Goal: Transaction & Acquisition: Purchase product/service

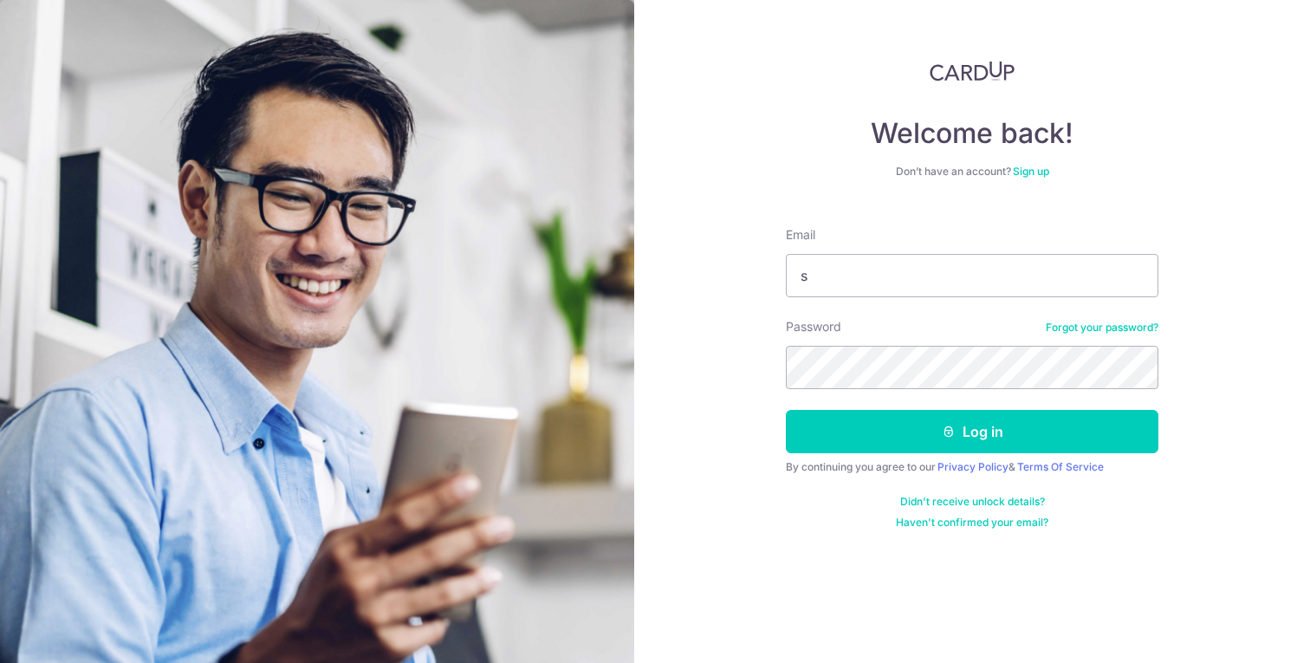
type input "[EMAIL_ADDRESS][DOMAIN_NAME]"
click at [786, 410] on button "Log in" at bounding box center [972, 431] width 373 height 43
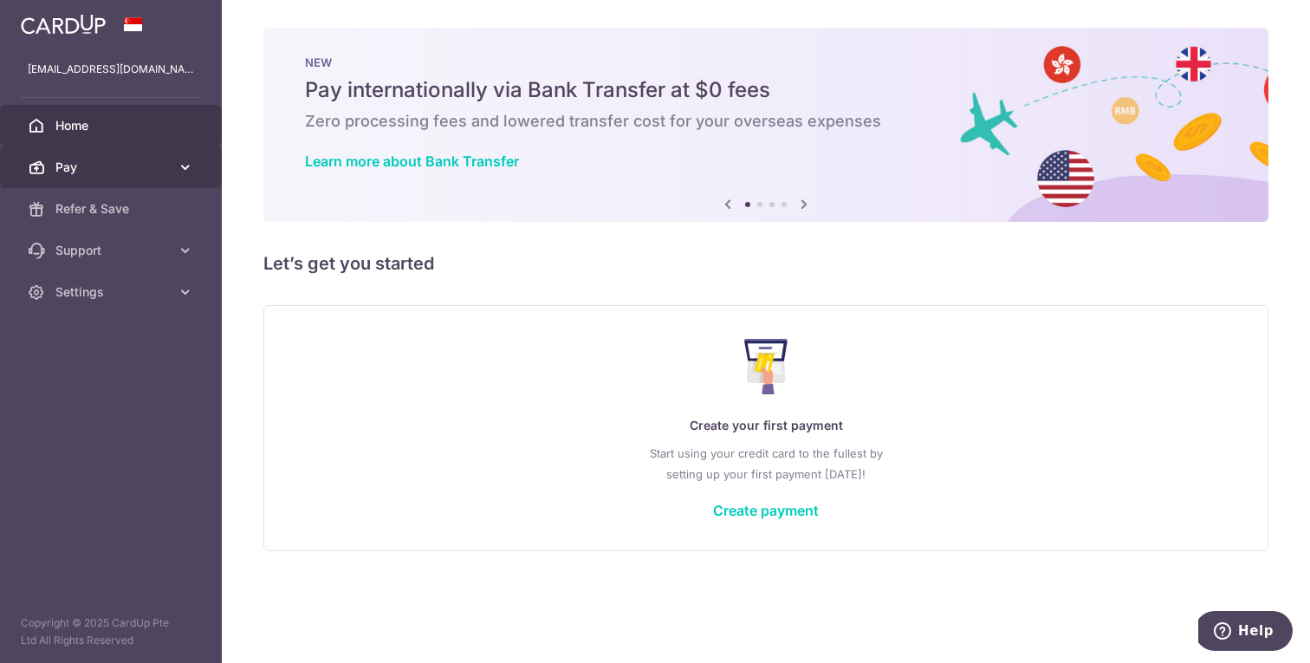
click at [132, 174] on span "Pay" at bounding box center [112, 167] width 114 height 17
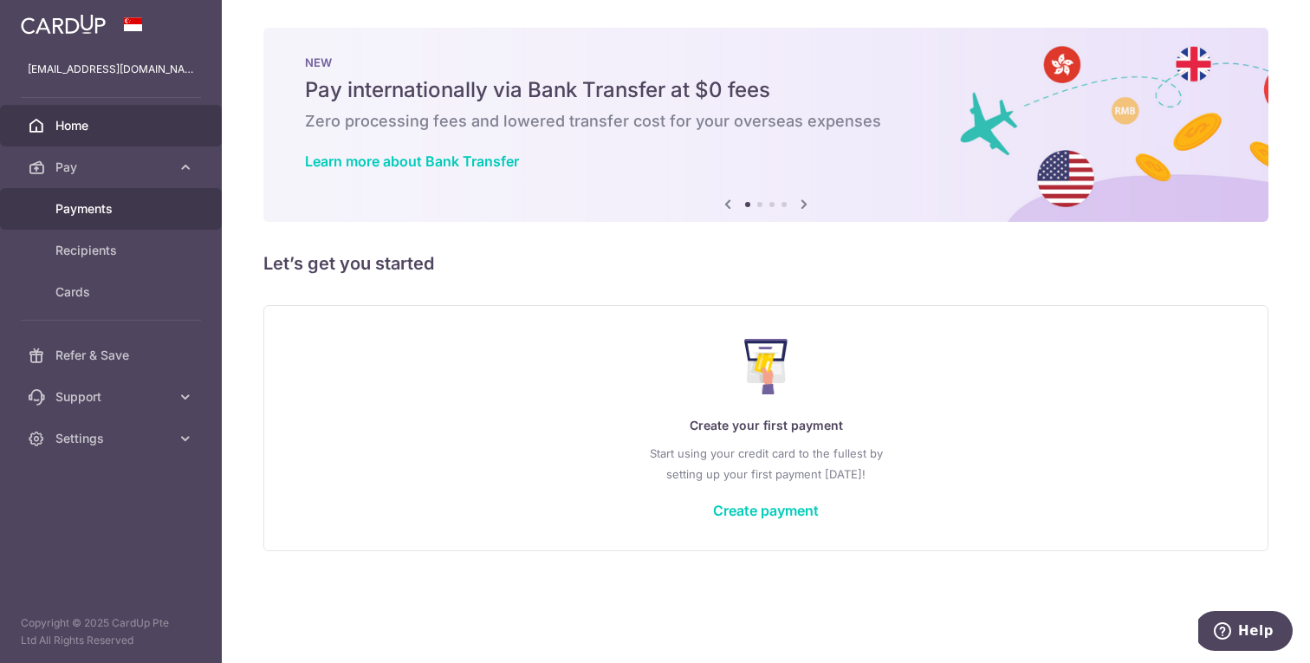
click at [130, 205] on span "Payments" at bounding box center [112, 208] width 114 height 17
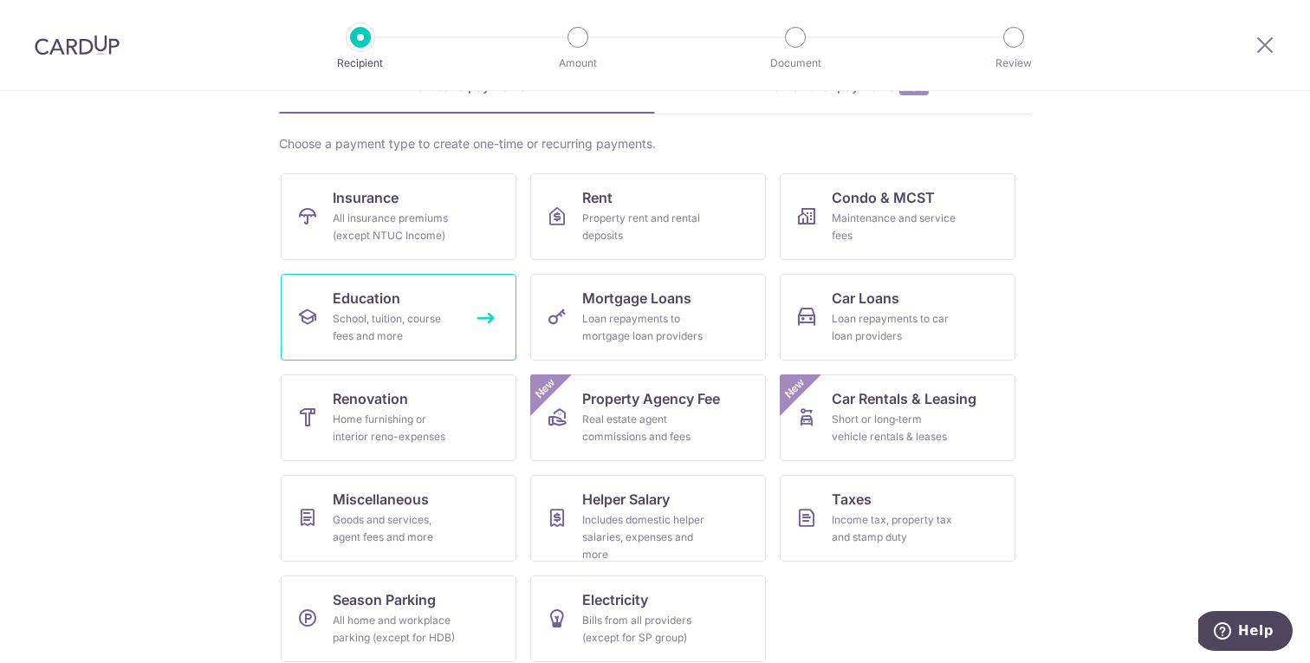
scroll to position [109, 0]
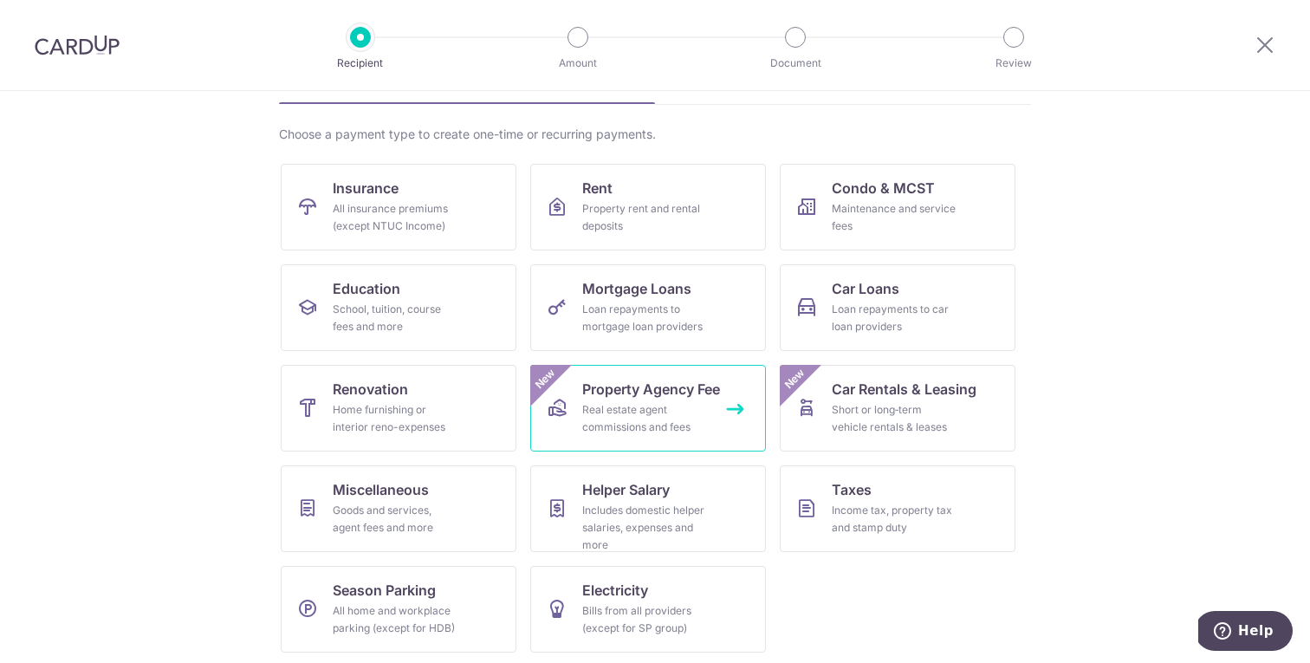
click at [629, 419] on div "Real estate agent commissions and fees" at bounding box center [644, 418] width 125 height 35
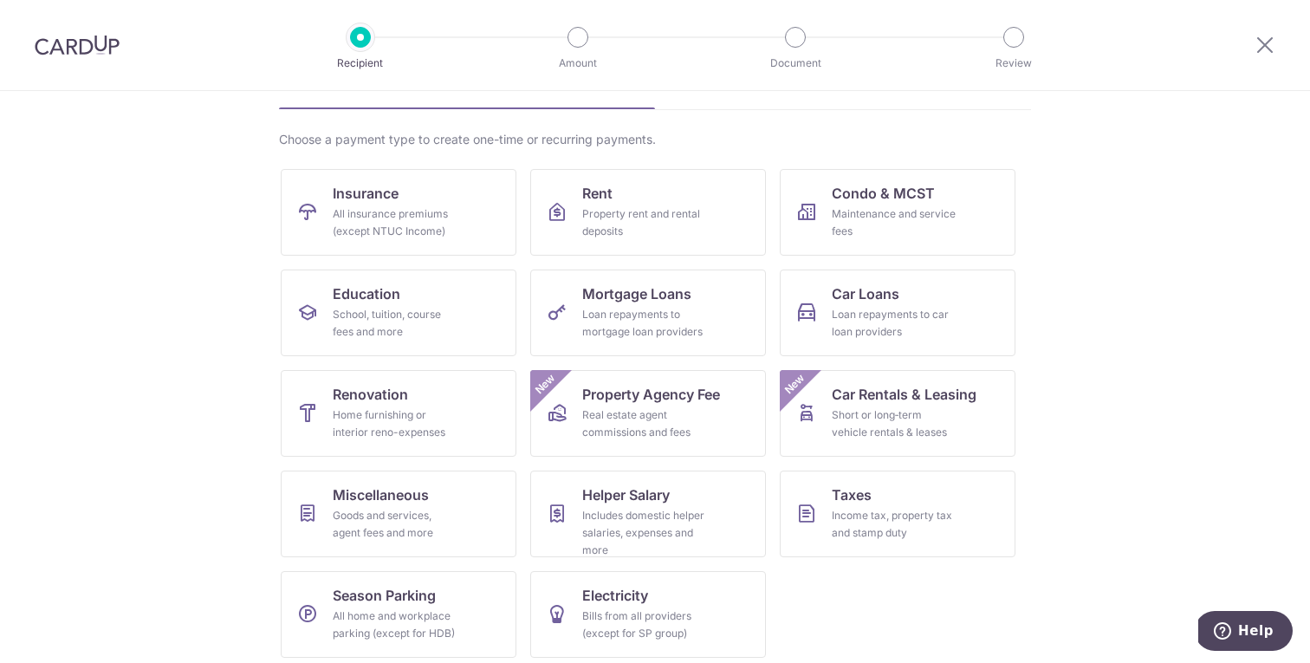
scroll to position [113, 0]
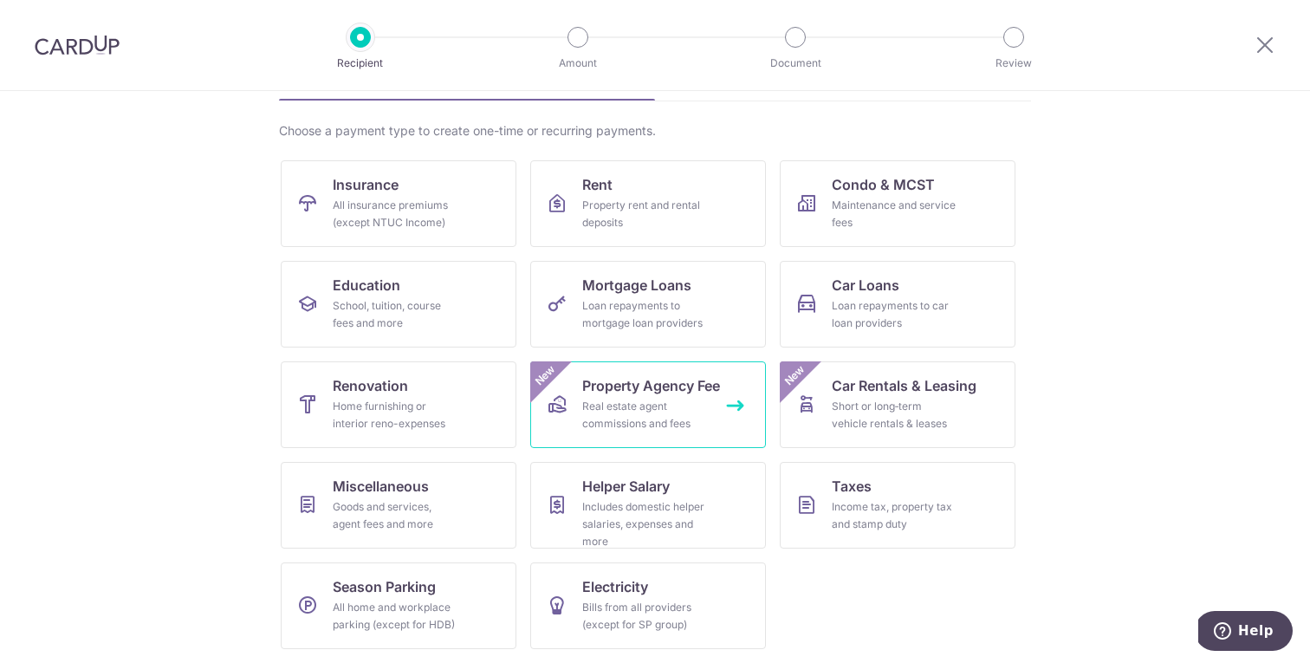
click at [641, 395] on span "Property Agency Fee" at bounding box center [651, 385] width 138 height 21
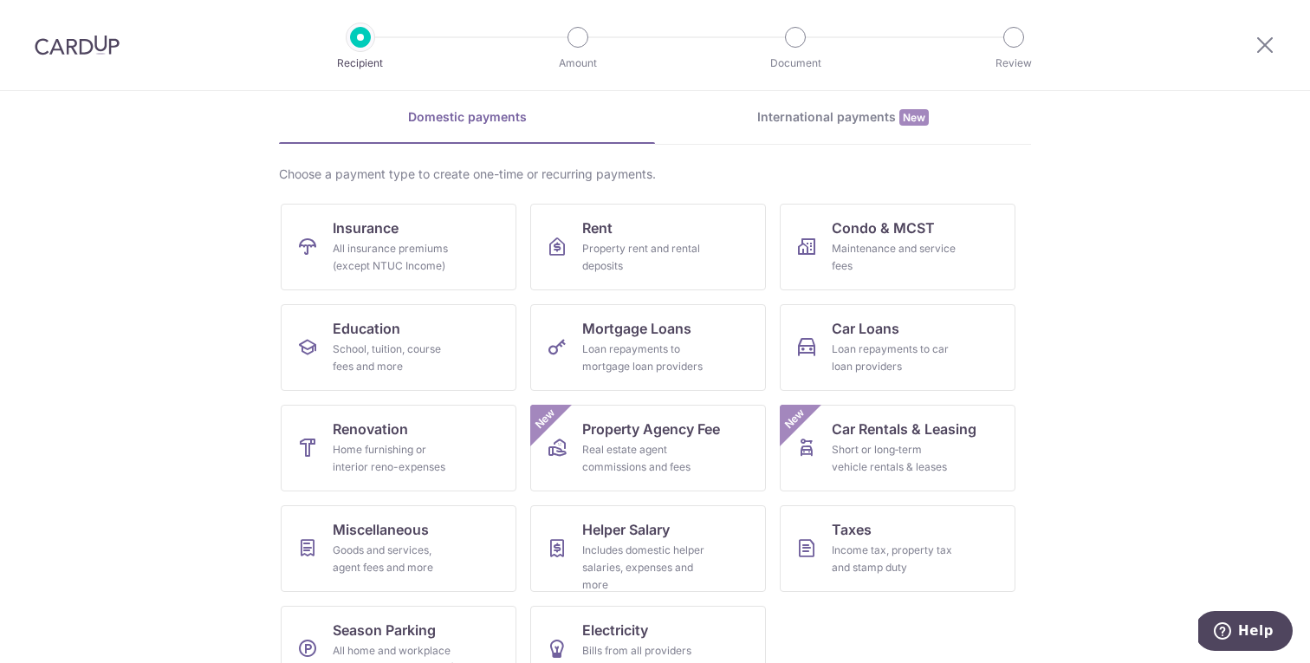
scroll to position [113, 0]
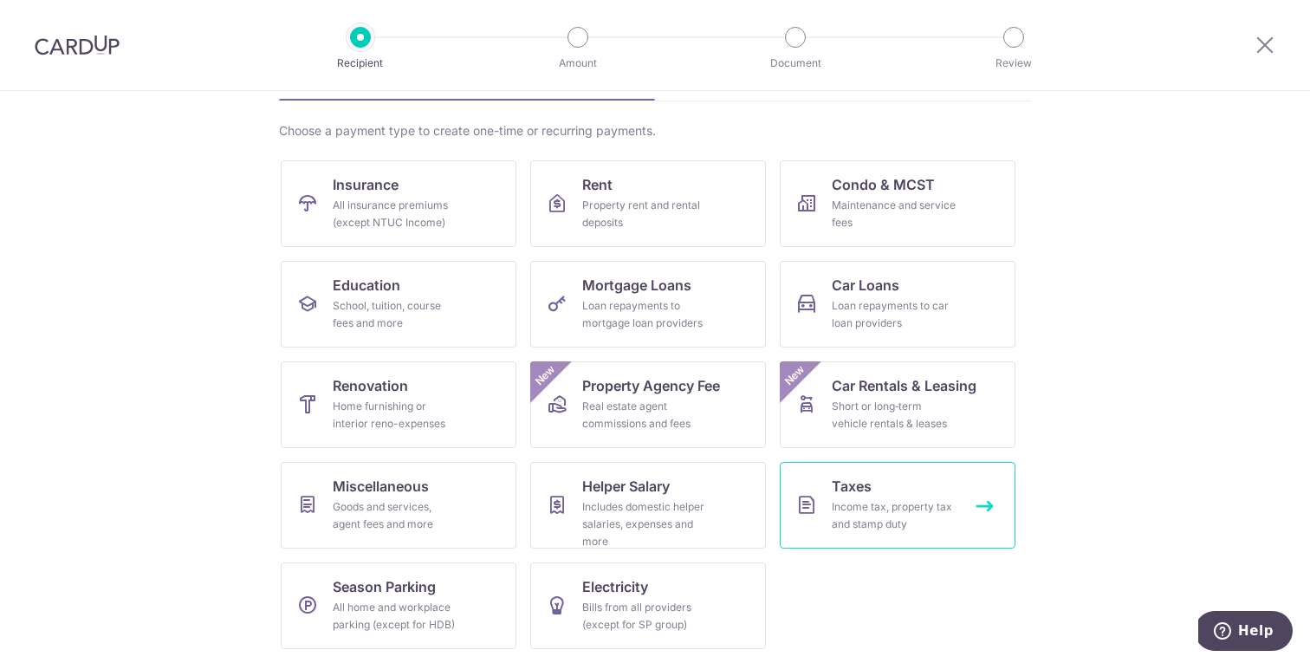
click at [833, 509] on div "Income tax, property tax and stamp duty" at bounding box center [894, 515] width 125 height 35
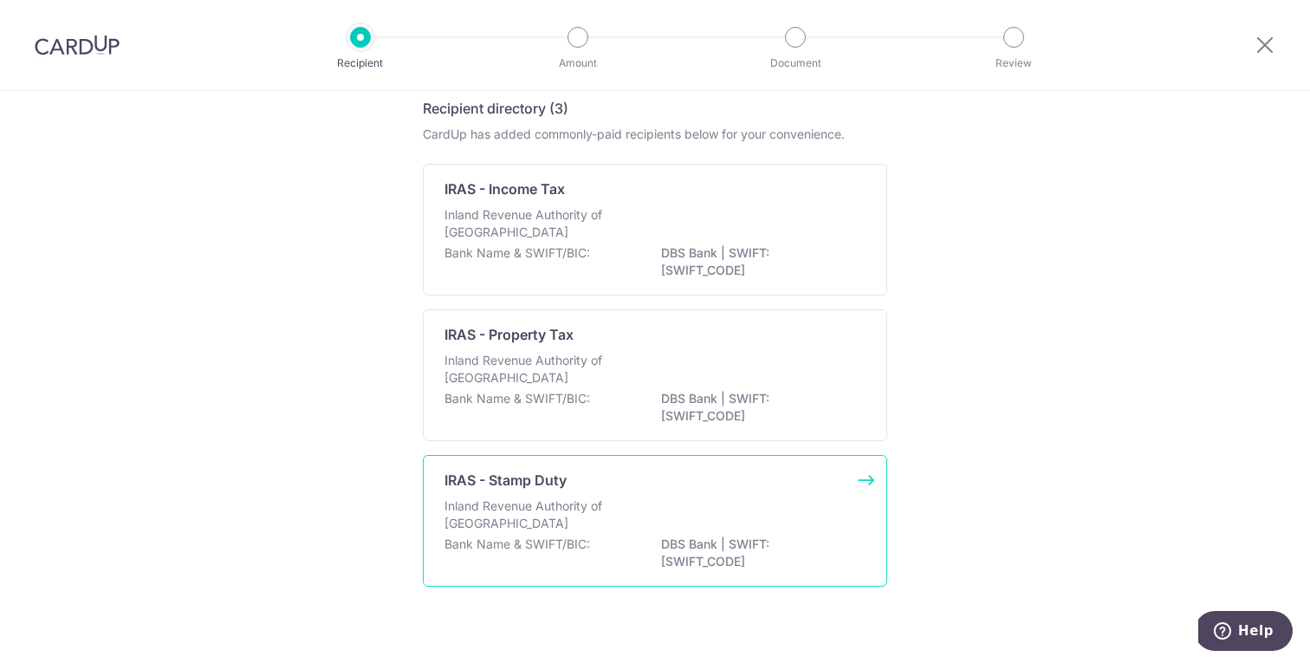
scroll to position [75, 0]
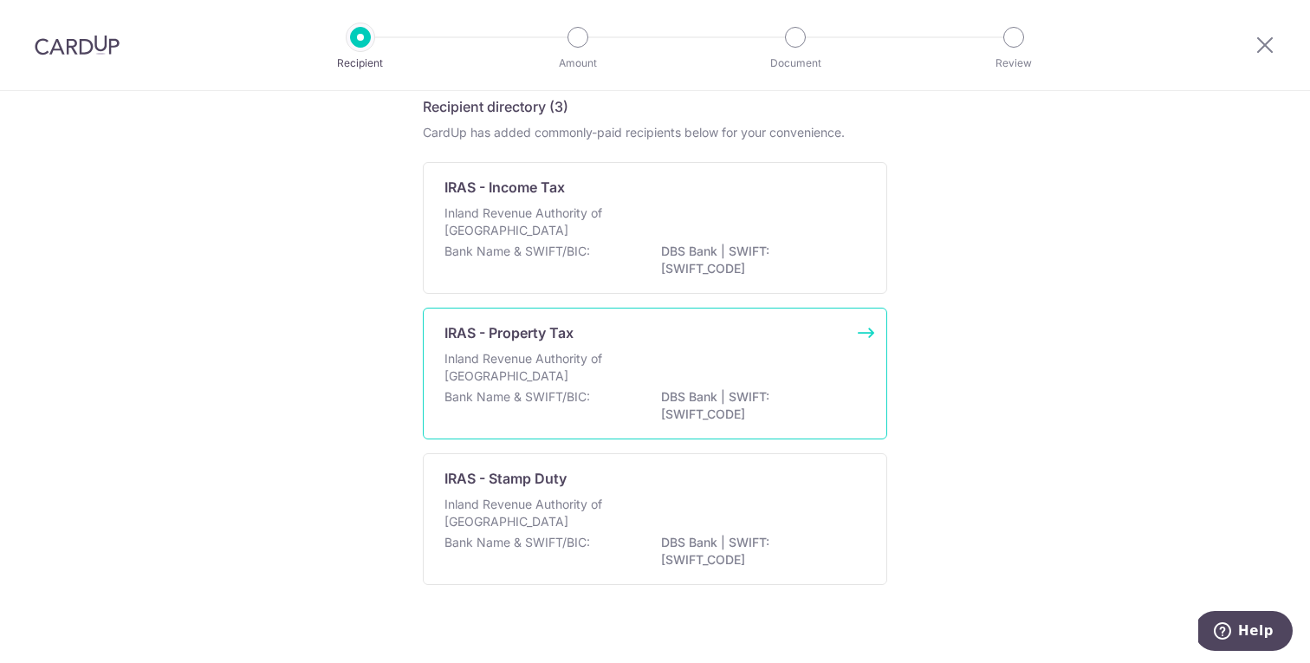
click at [582, 353] on p "Inland Revenue Authority of Singapore" at bounding box center [537, 367] width 184 height 35
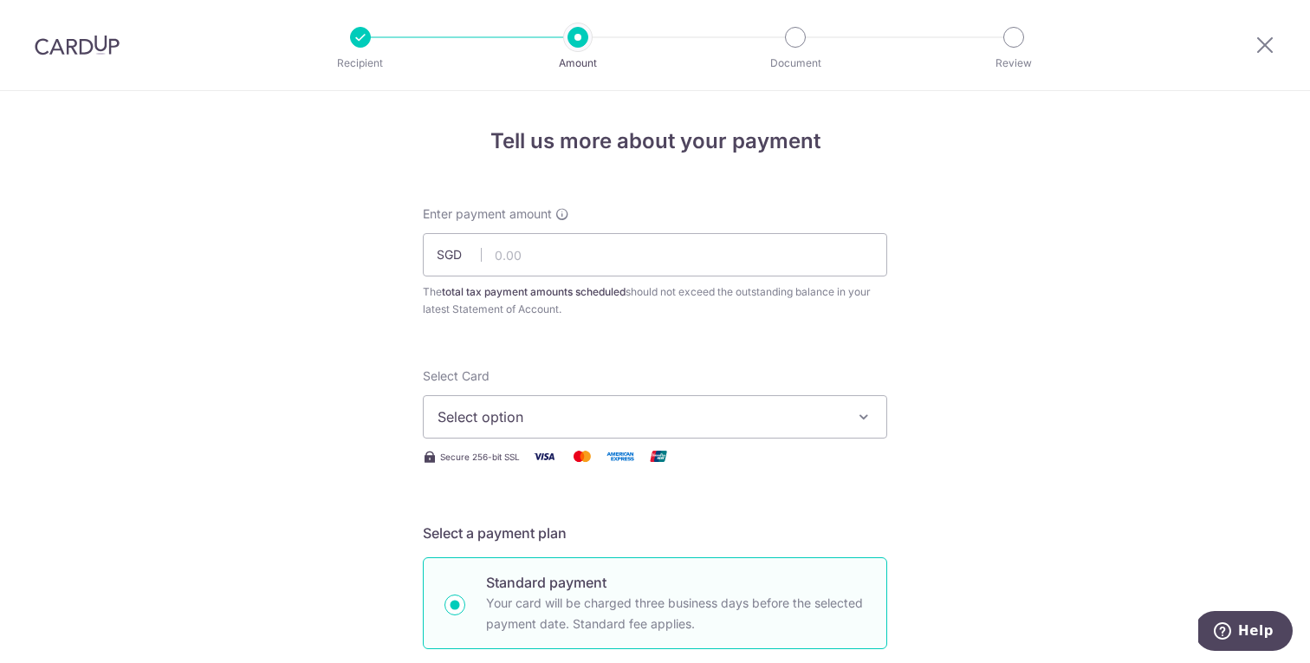
click at [536, 404] on button "Select option" at bounding box center [655, 416] width 465 height 43
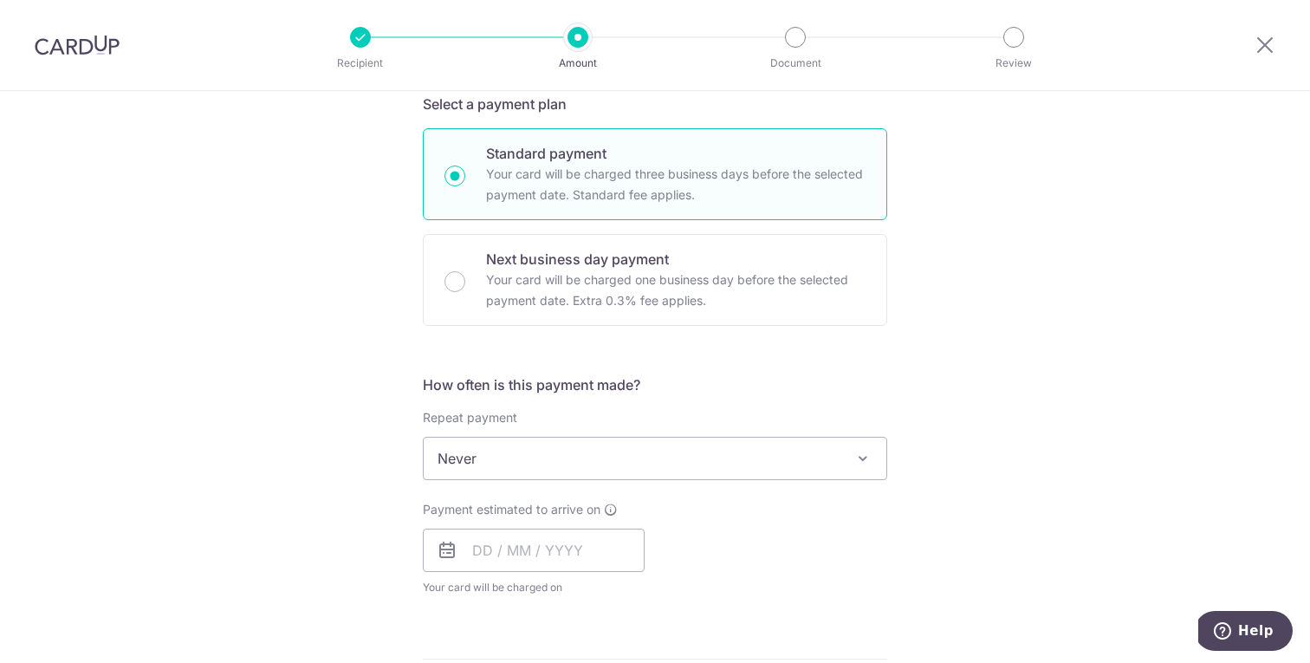
scroll to position [430, 0]
click at [526, 465] on span "Never" at bounding box center [655, 458] width 463 height 42
click at [987, 432] on div "Tell us more about your payment Enter payment amount SGD The total tax payment …" at bounding box center [655, 465] width 1310 height 1609
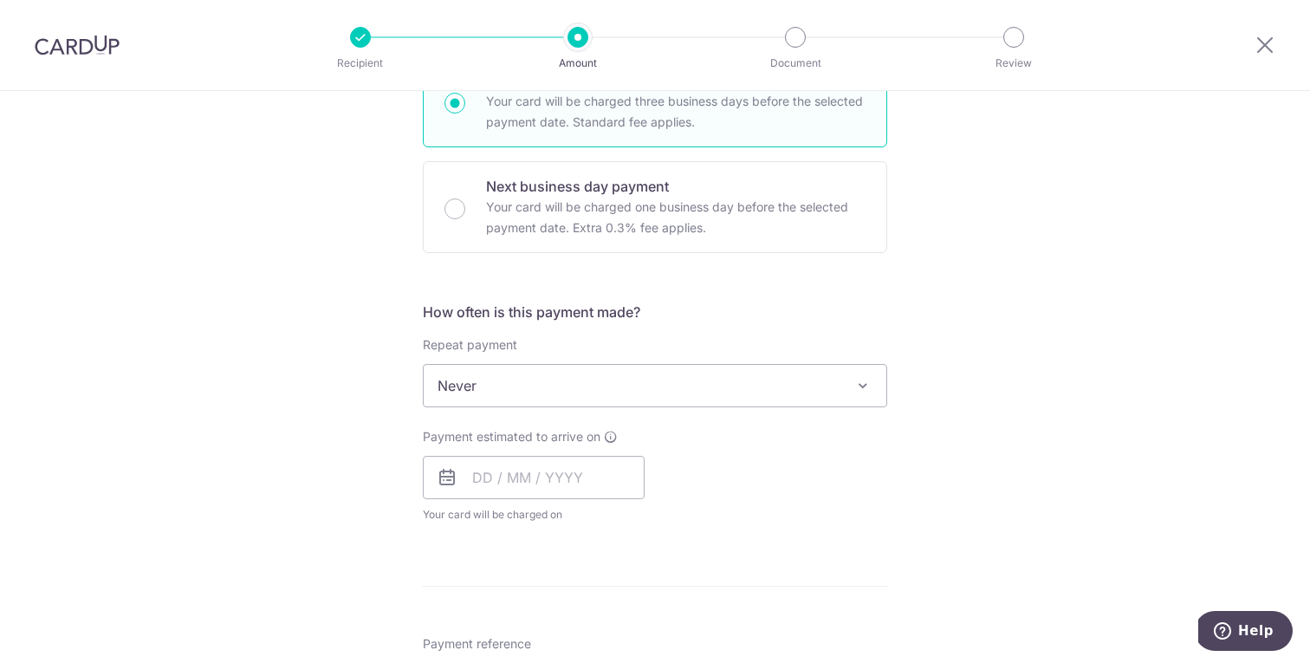
scroll to position [519, 0]
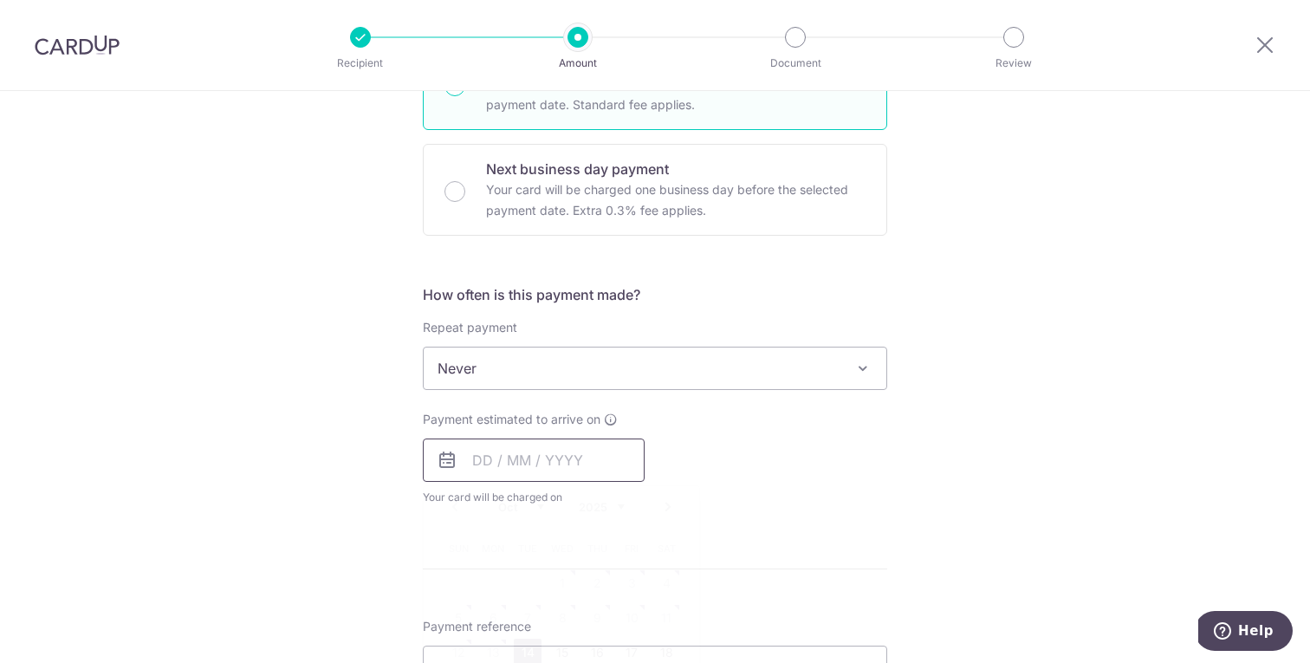
click at [613, 465] on input "text" at bounding box center [534, 460] width 222 height 43
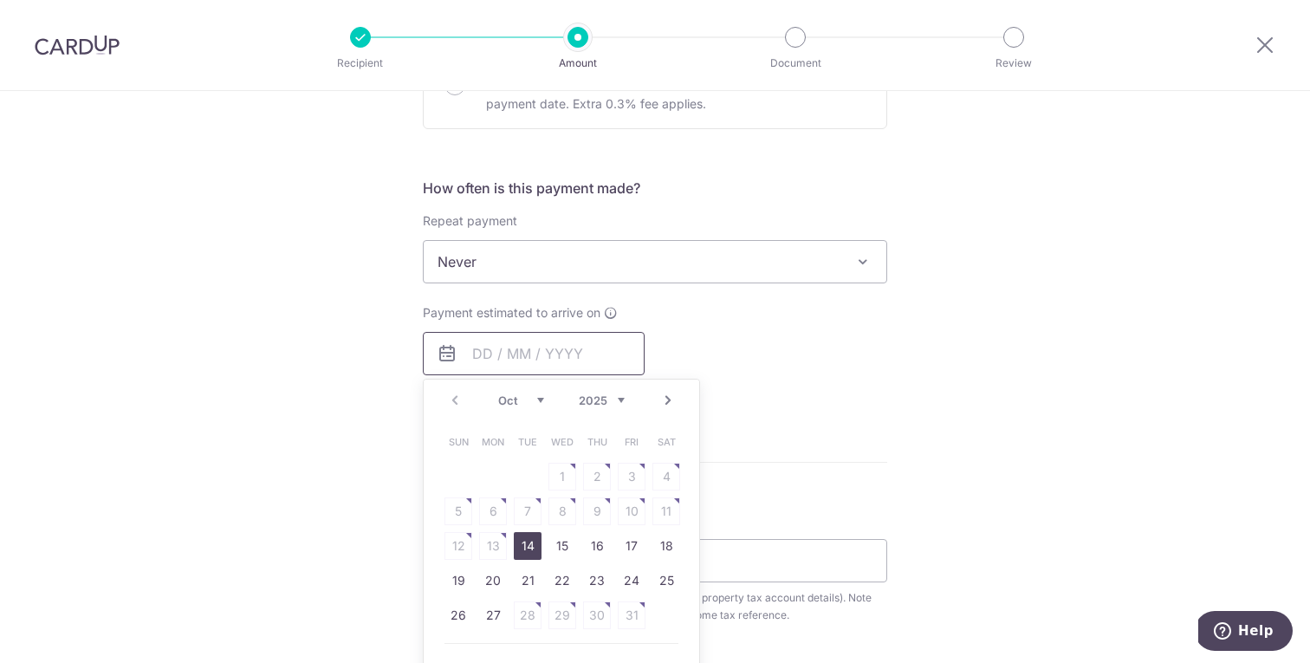
scroll to position [624, 0]
click at [533, 614] on table "Sun Mon Tue Wed Thu Fri Sat 1 2 3 4 5 6 7 8 9 10 11 12 13 14 15 16 17 18 19 20 …" at bounding box center [562, 530] width 243 height 208
click at [986, 361] on div "Tell us more about your payment Enter payment amount SGD The total tax payment …" at bounding box center [655, 271] width 1310 height 1609
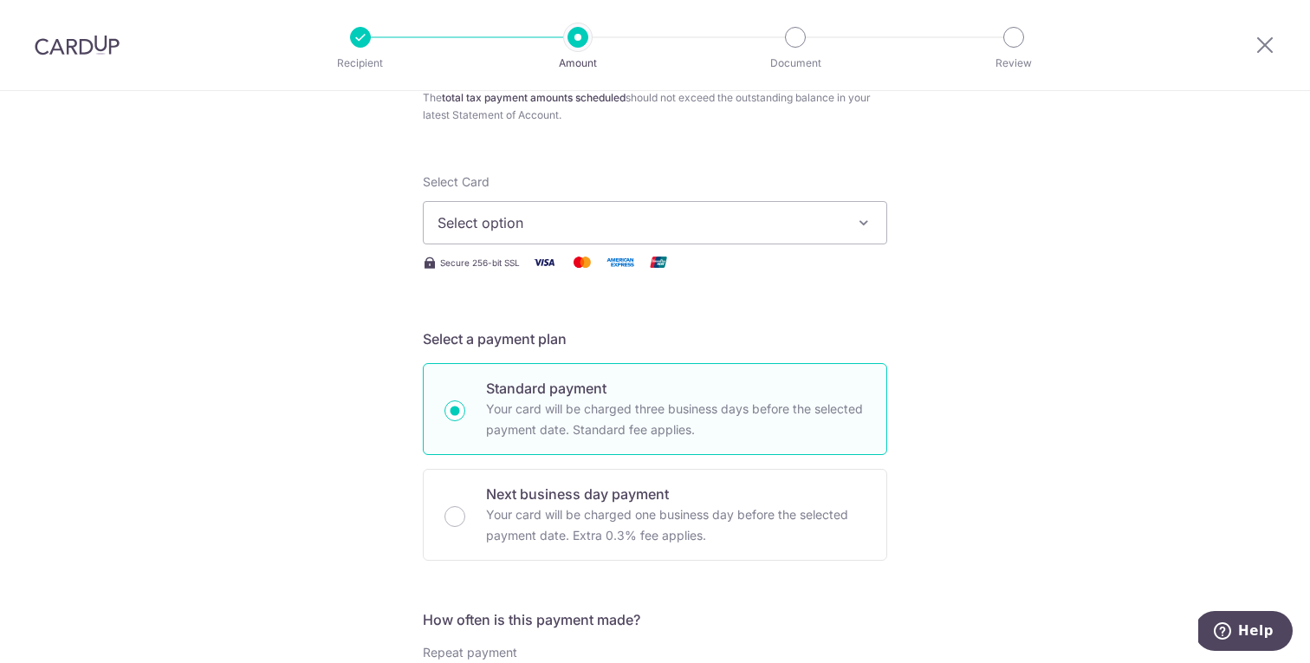
scroll to position [0, 0]
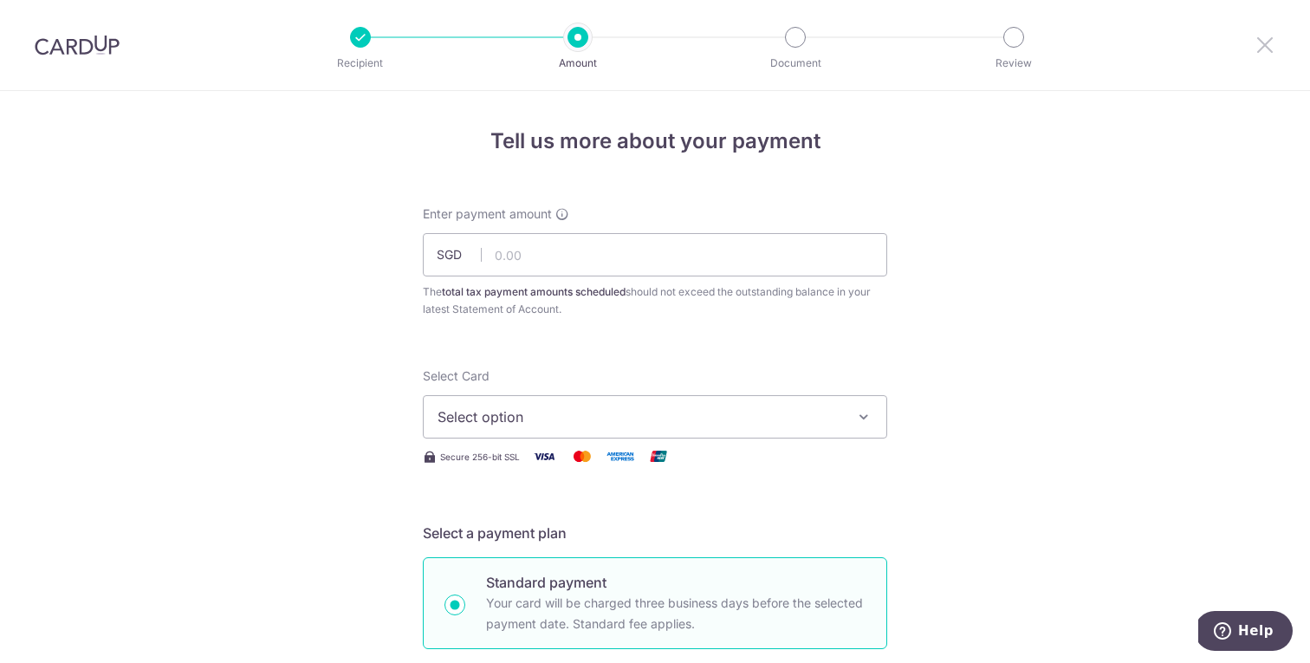
click at [1263, 49] on icon at bounding box center [1265, 45] width 21 height 22
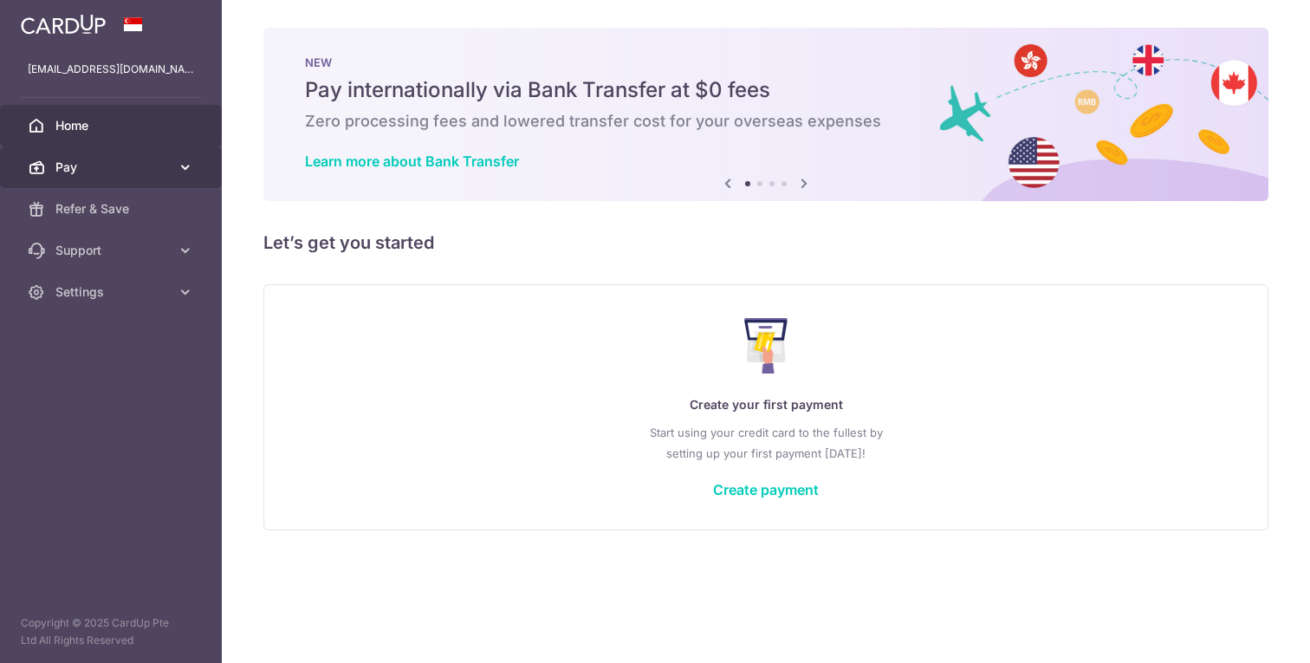
click at [120, 181] on link "Pay" at bounding box center [111, 167] width 222 height 42
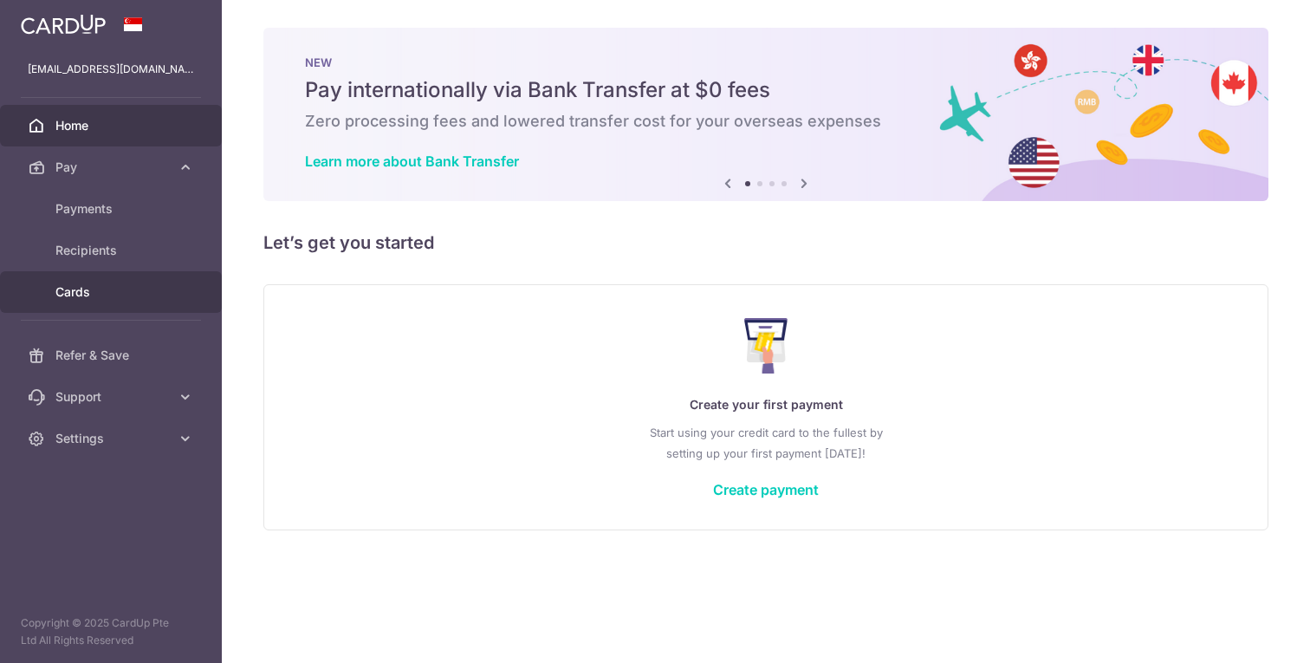
click at [94, 298] on span "Cards" at bounding box center [112, 291] width 114 height 17
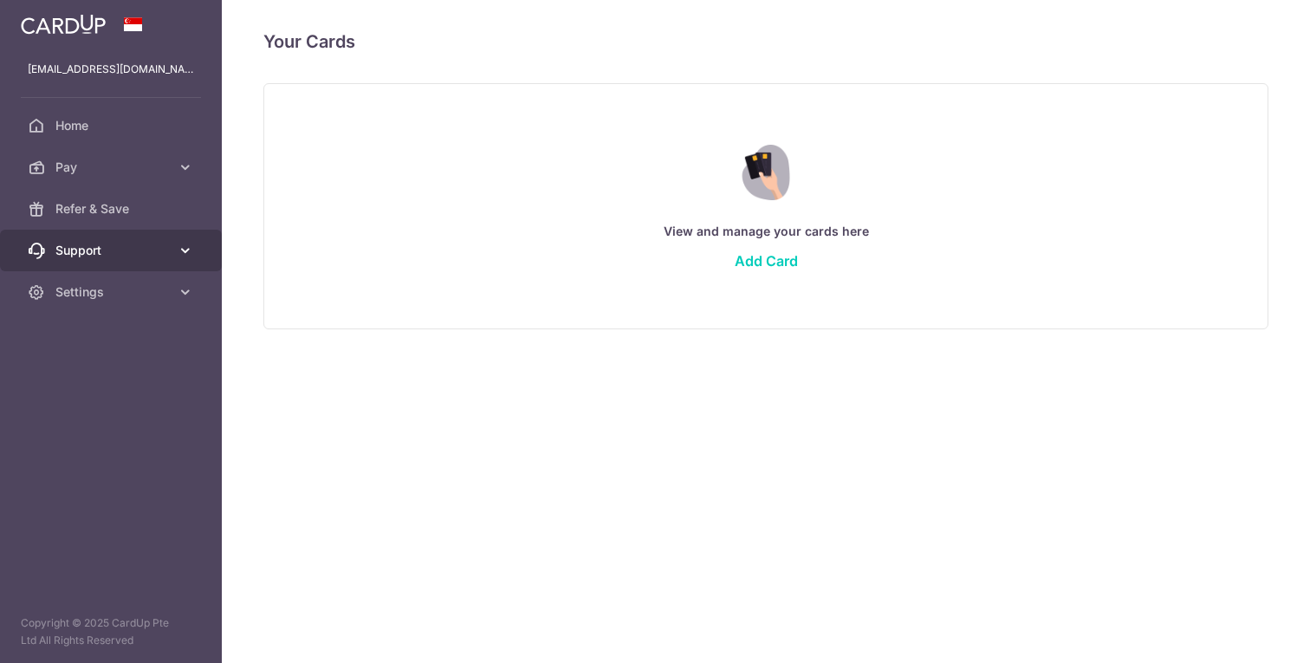
click at [129, 260] on link "Support" at bounding box center [111, 251] width 222 height 42
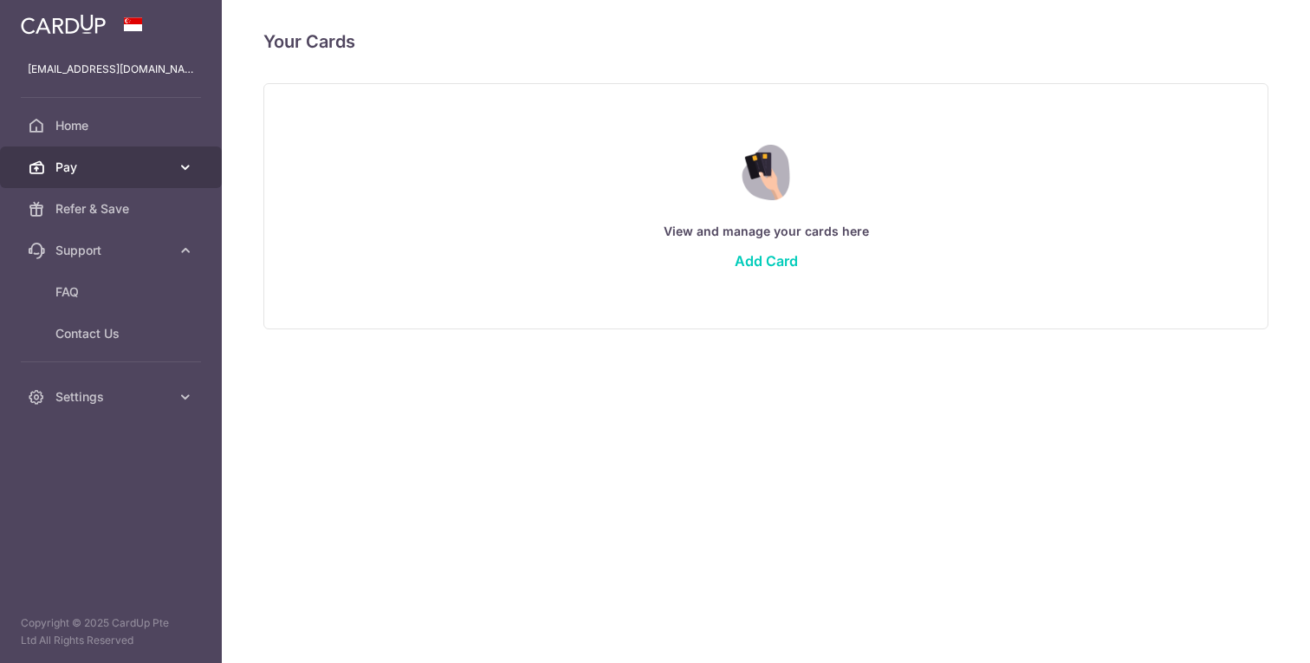
click at [142, 169] on span "Pay" at bounding box center [112, 167] width 114 height 17
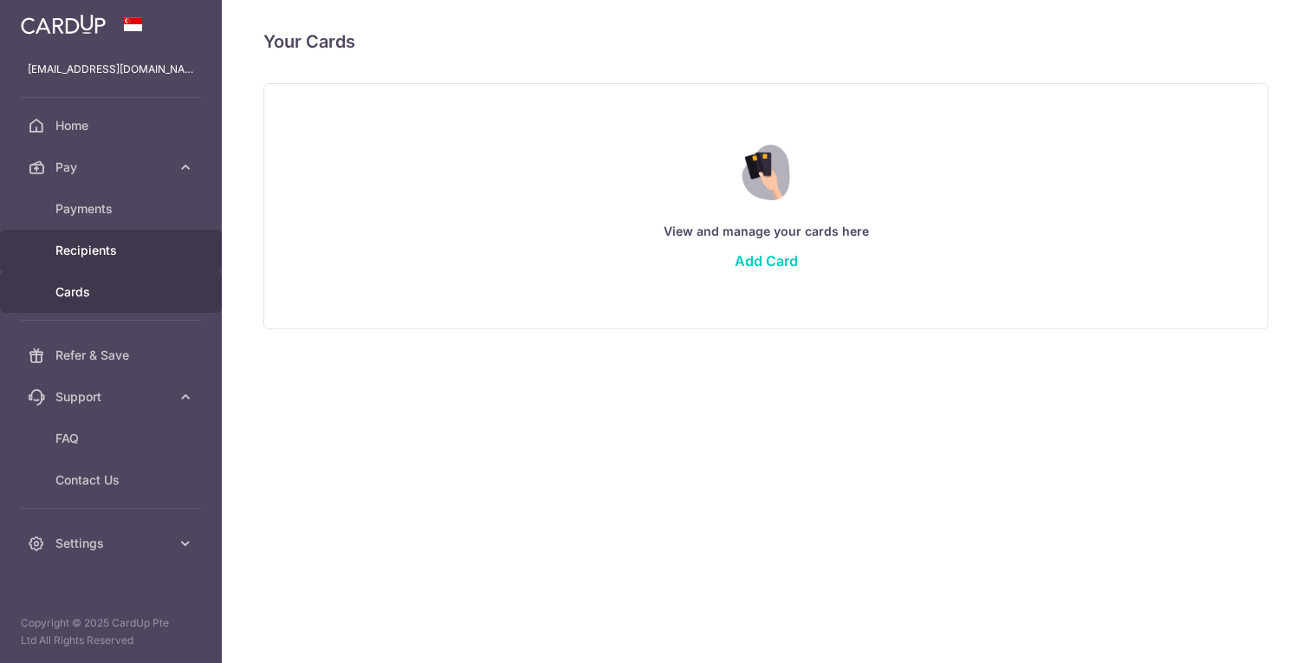
click at [113, 256] on span "Recipients" at bounding box center [112, 250] width 114 height 17
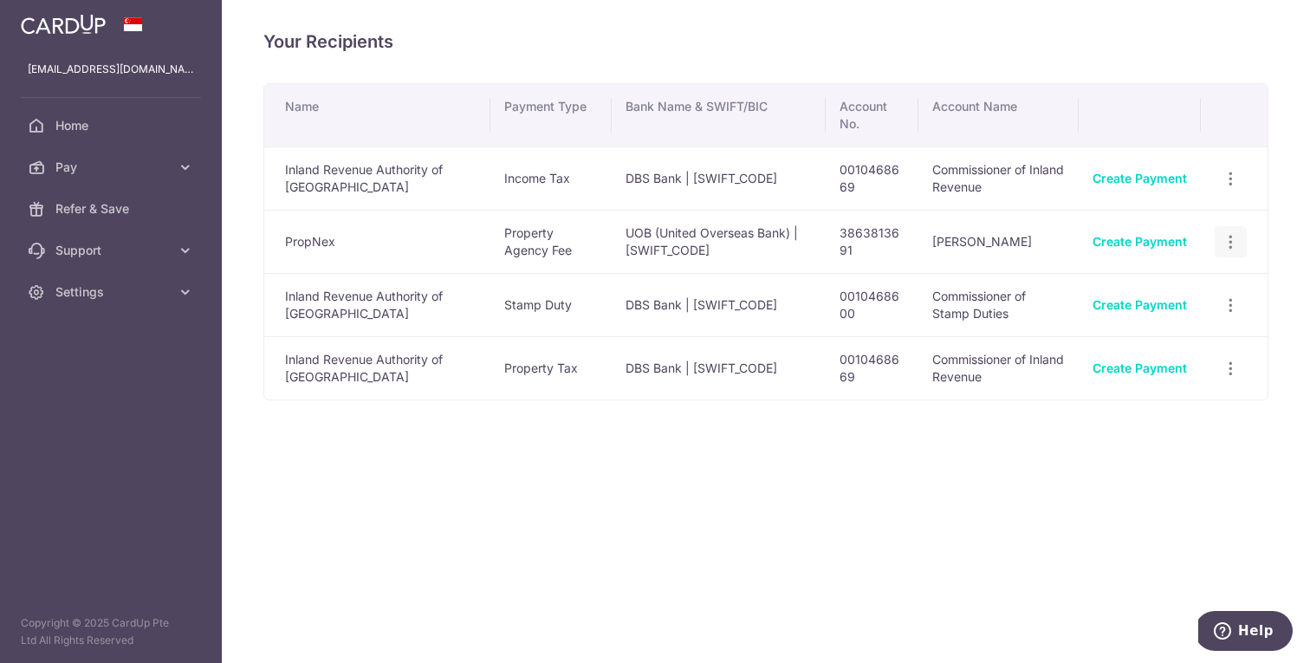
click at [1232, 244] on icon "button" at bounding box center [1231, 242] width 18 height 18
click at [643, 452] on div "Your Recipients Name Payment Type Bank Name & SWIFT/BIC Account No. Account Nam…" at bounding box center [766, 331] width 1089 height 663
drag, startPoint x: 503, startPoint y: 247, endPoint x: 471, endPoint y: 226, distance: 38.2
click at [491, 226] on td "Property Agency Fee" at bounding box center [552, 241] width 122 height 63
click at [1230, 371] on icon "button" at bounding box center [1231, 369] width 18 height 18
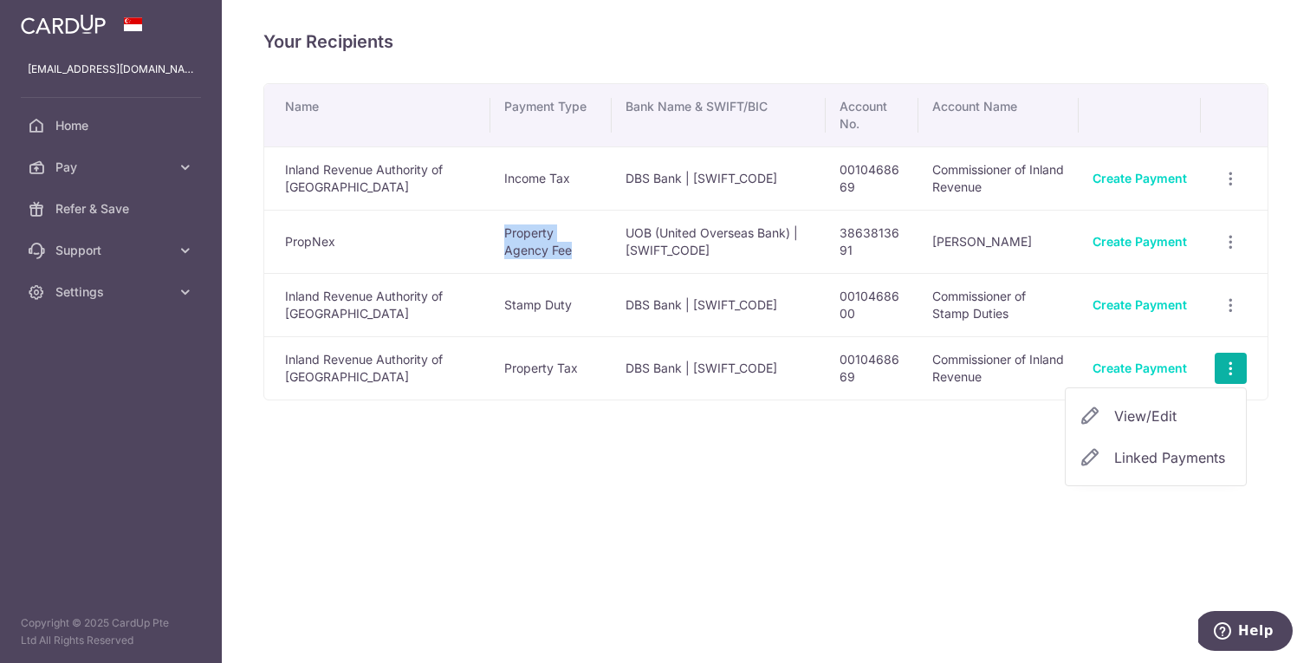
click at [1198, 413] on span "View/Edit" at bounding box center [1174, 416] width 118 height 21
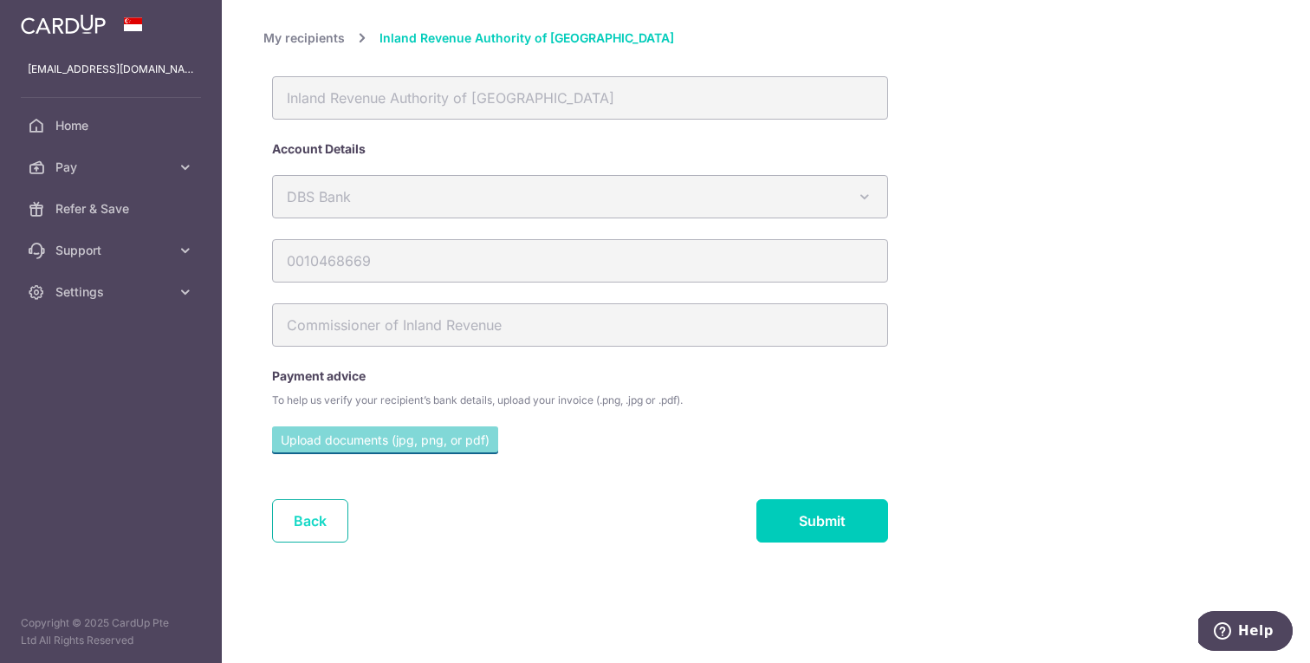
click at [314, 516] on link "Back" at bounding box center [310, 520] width 76 height 43
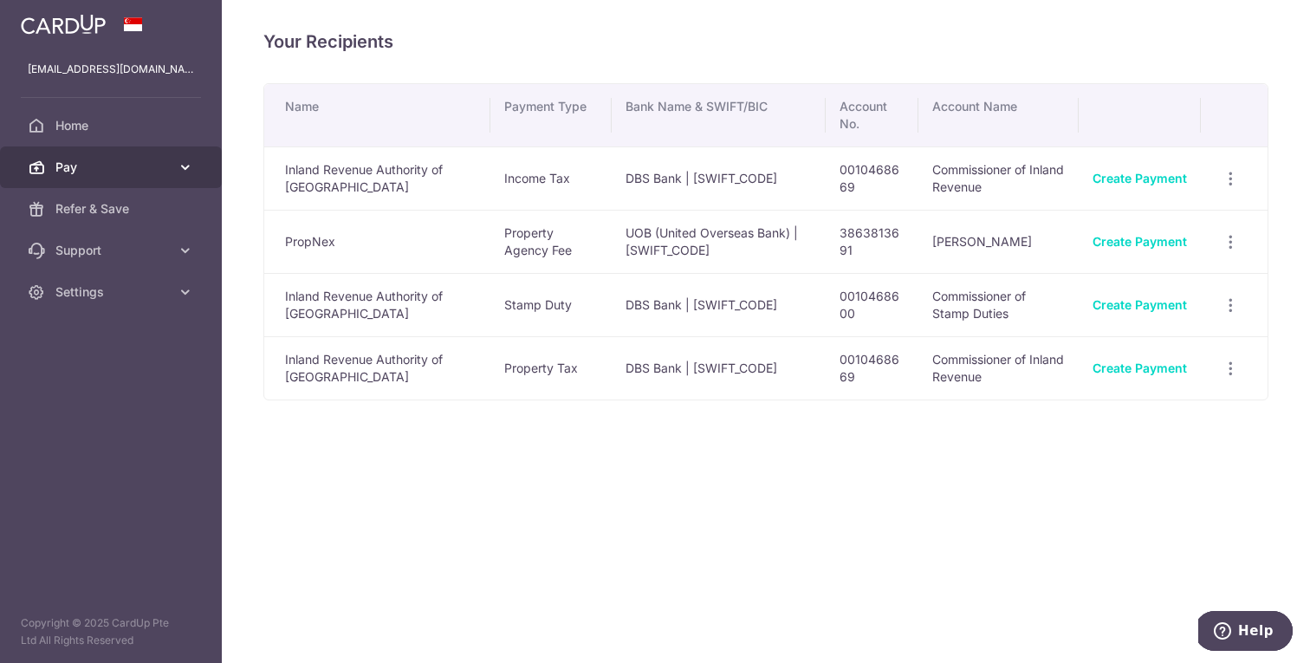
click at [157, 169] on span "Pay" at bounding box center [112, 167] width 114 height 17
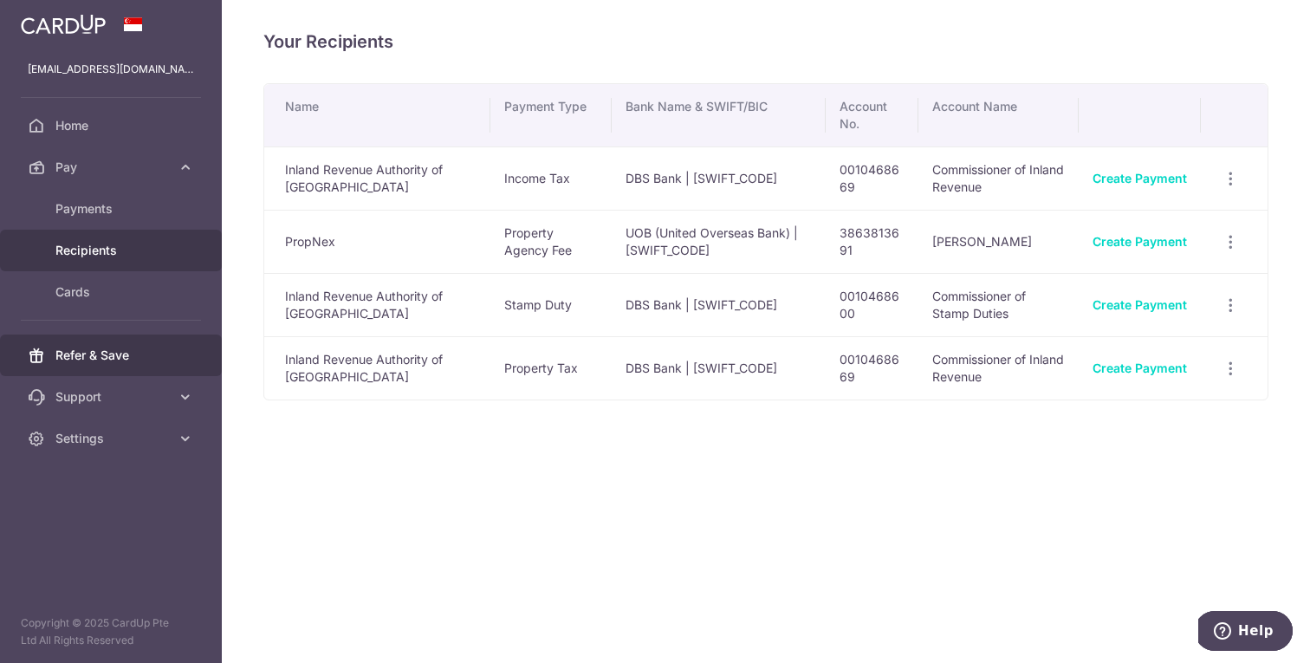
click at [128, 353] on span "Refer & Save" at bounding box center [112, 355] width 114 height 17
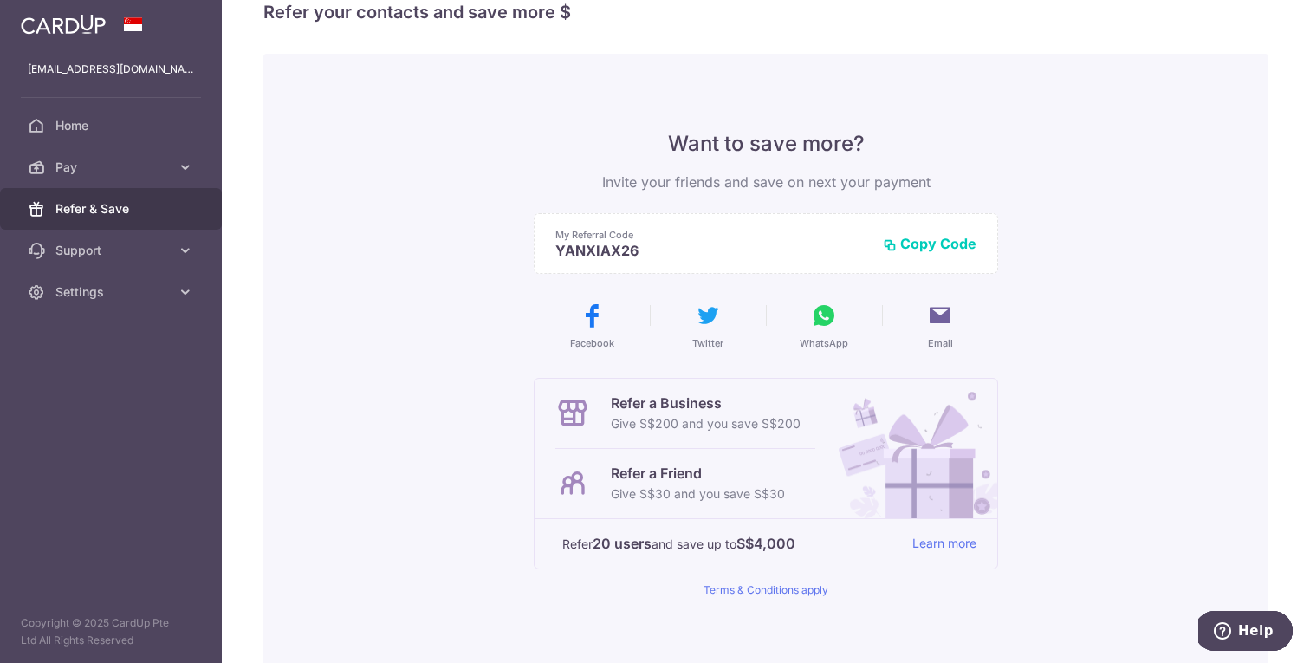
scroll to position [40, 0]
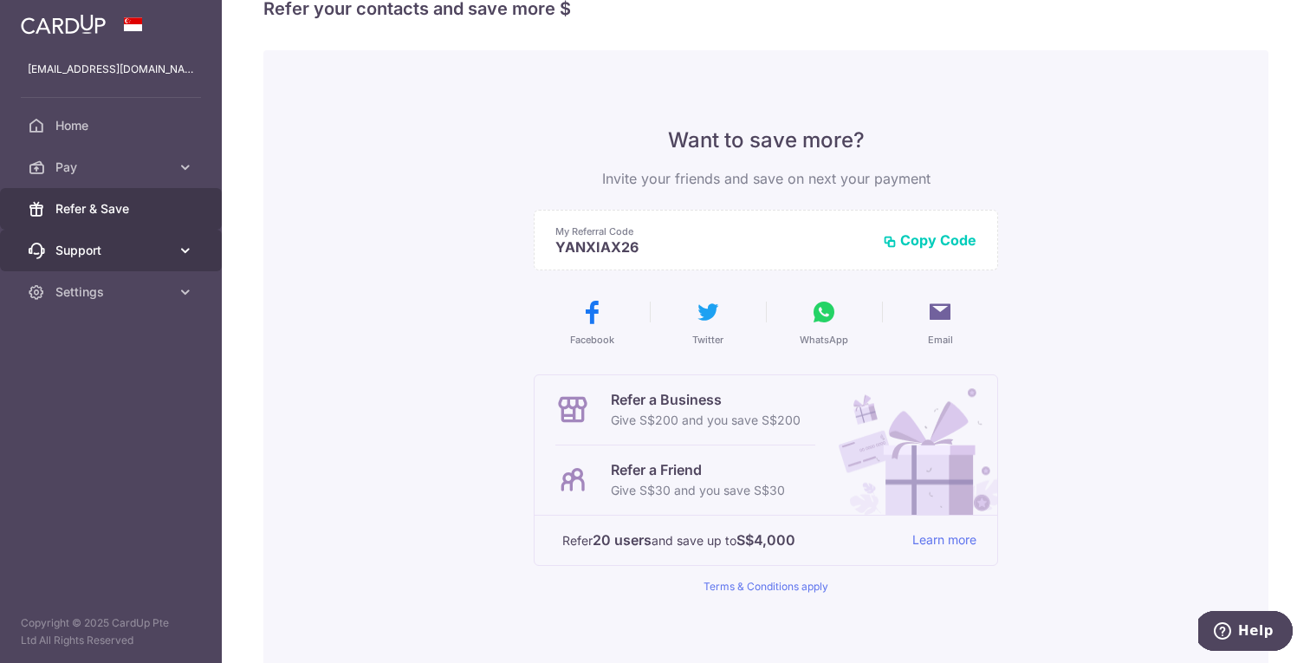
click at [172, 254] on link "Support" at bounding box center [111, 251] width 222 height 42
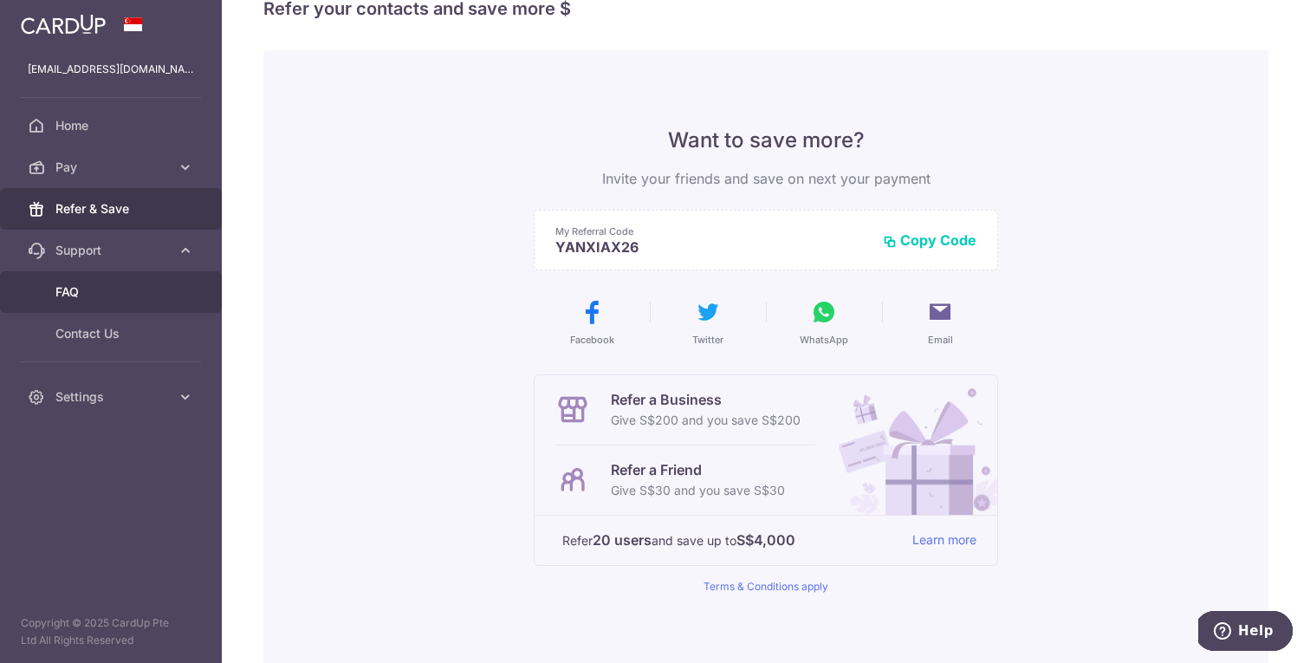
click at [140, 289] on span "FAQ" at bounding box center [112, 291] width 114 height 17
